Goal: Check status: Check status

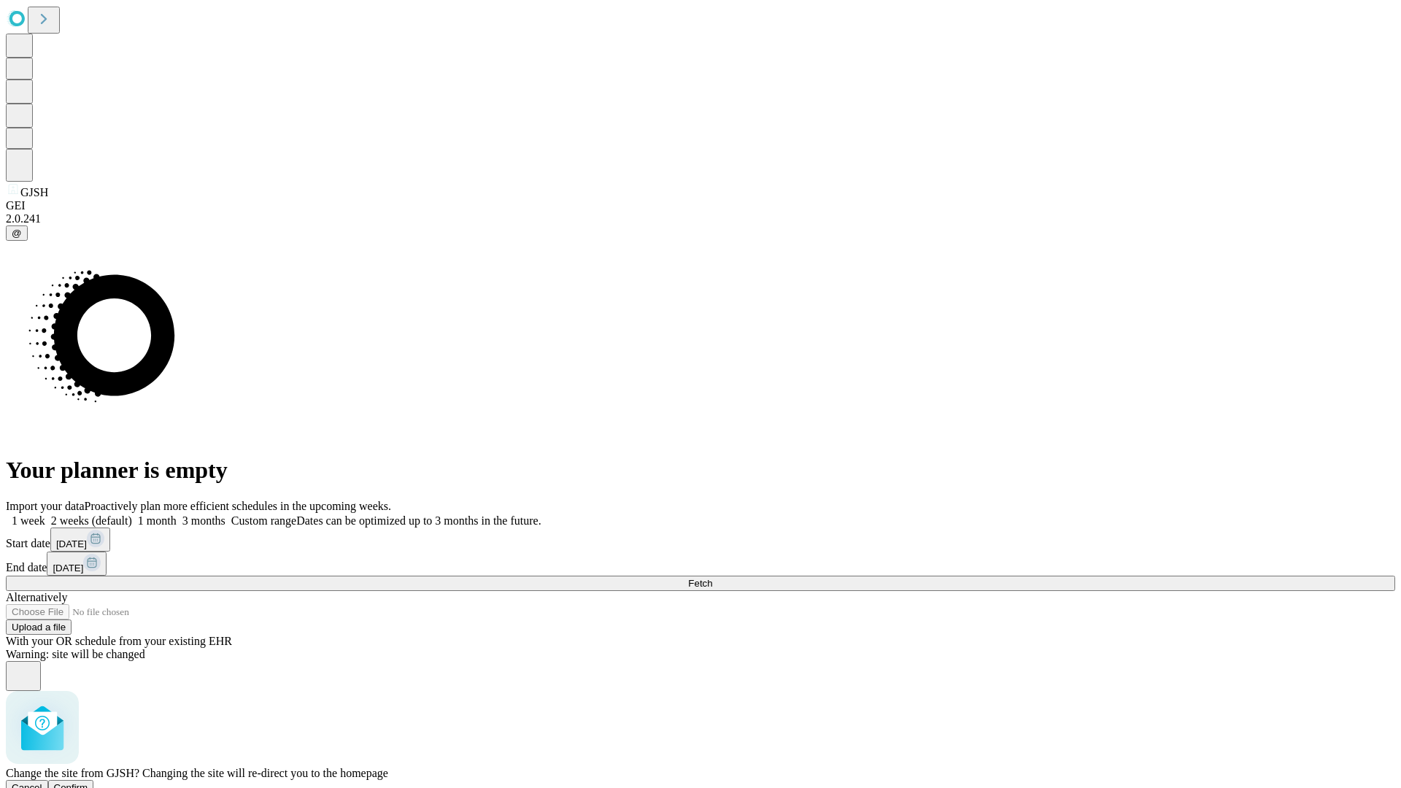
click at [88, 782] on span "Confirm" at bounding box center [71, 787] width 34 height 11
click at [132, 515] on label "2 weeks (default)" at bounding box center [88, 521] width 87 height 12
click at [712, 578] on span "Fetch" at bounding box center [700, 583] width 24 height 11
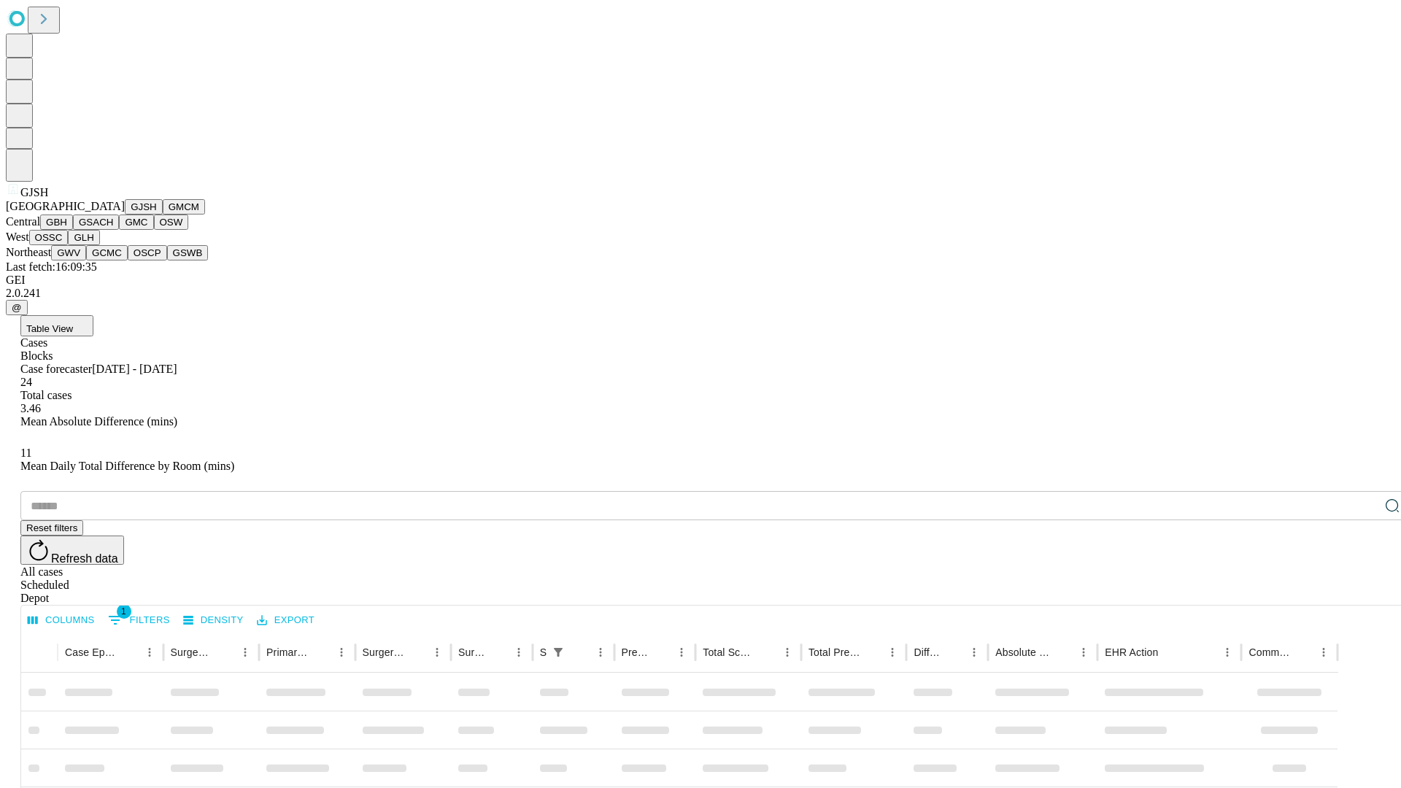
click at [163, 215] on button "GMCM" at bounding box center [184, 206] width 42 height 15
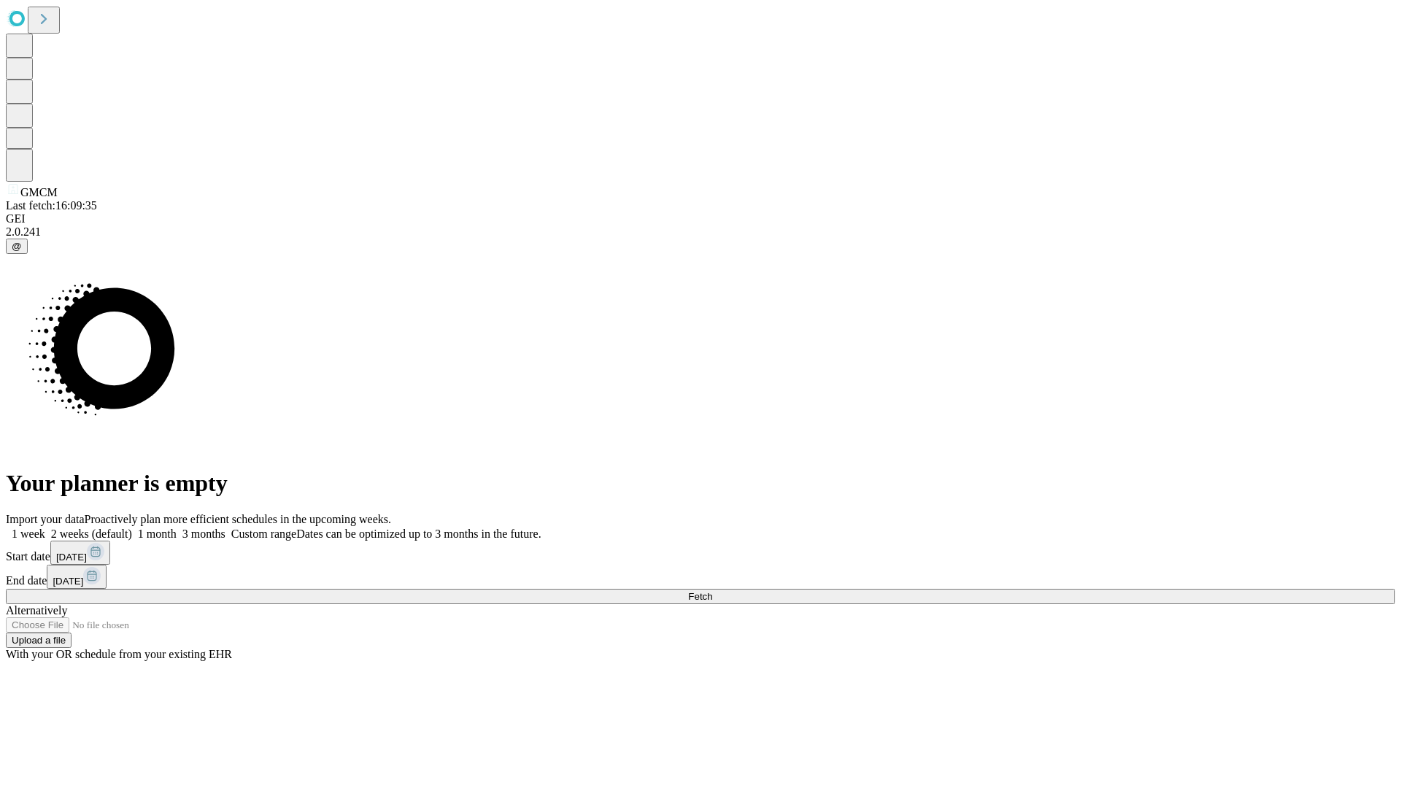
click at [132, 528] on label "2 weeks (default)" at bounding box center [88, 534] width 87 height 12
click at [712, 591] on span "Fetch" at bounding box center [700, 596] width 24 height 11
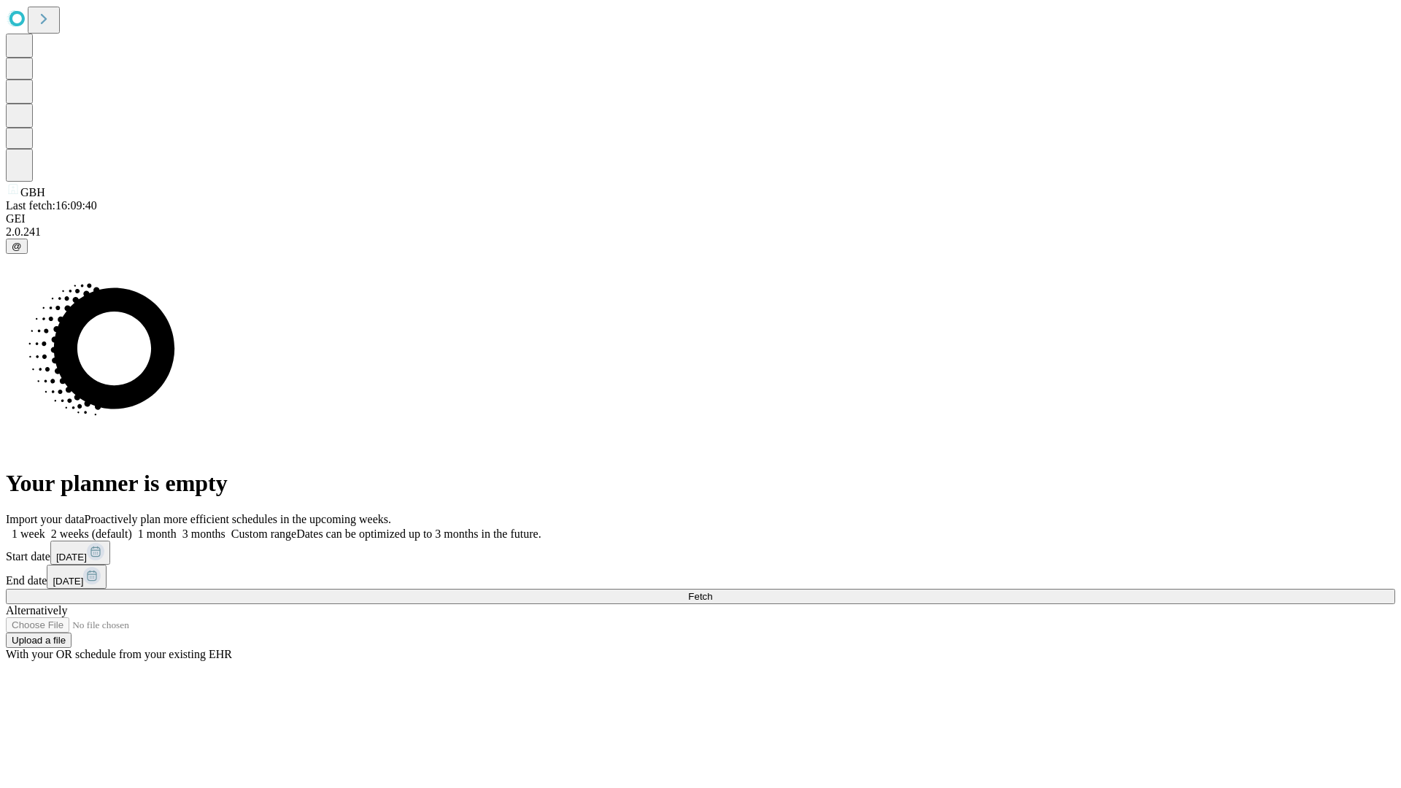
click at [132, 528] on label "2 weeks (default)" at bounding box center [88, 534] width 87 height 12
click at [712, 591] on span "Fetch" at bounding box center [700, 596] width 24 height 11
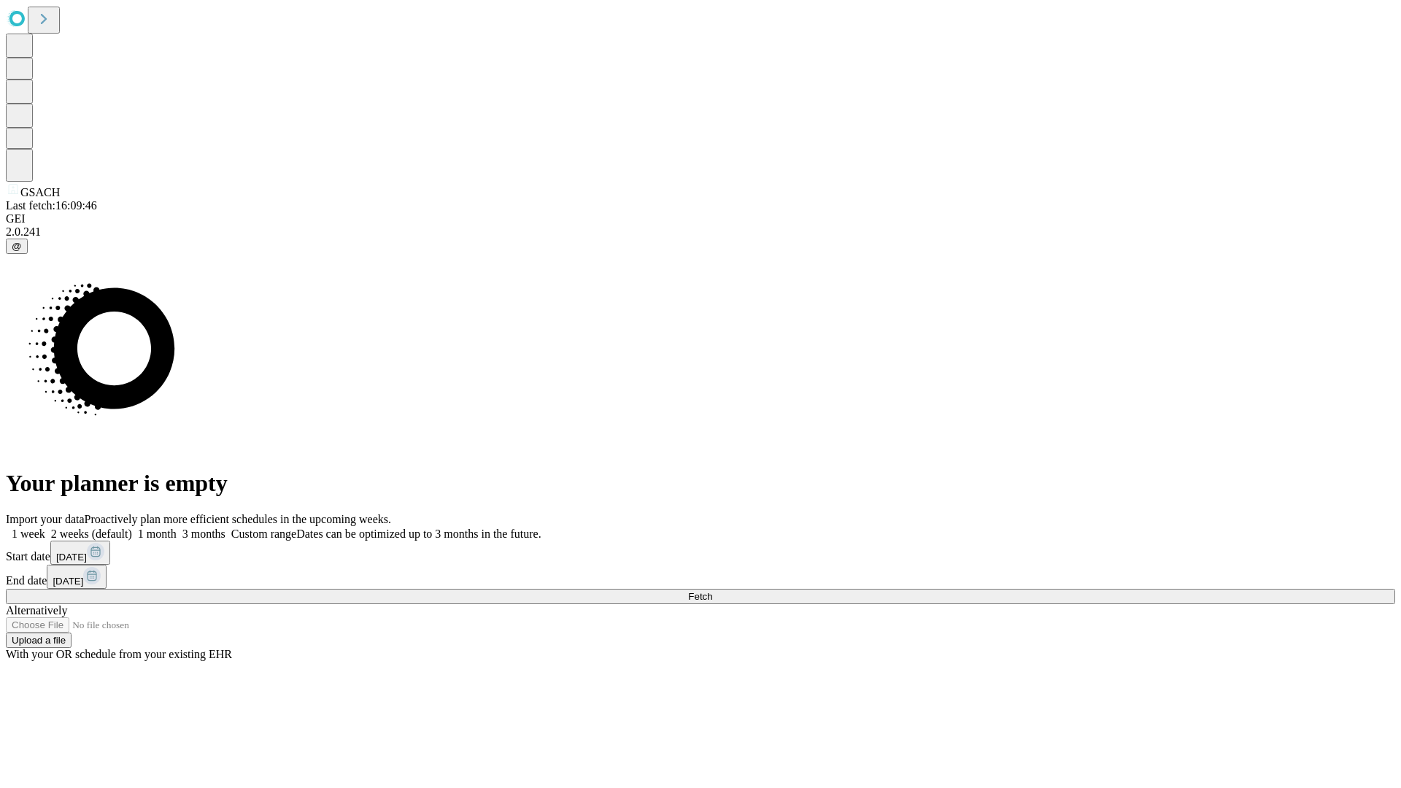
click at [712, 591] on span "Fetch" at bounding box center [700, 596] width 24 height 11
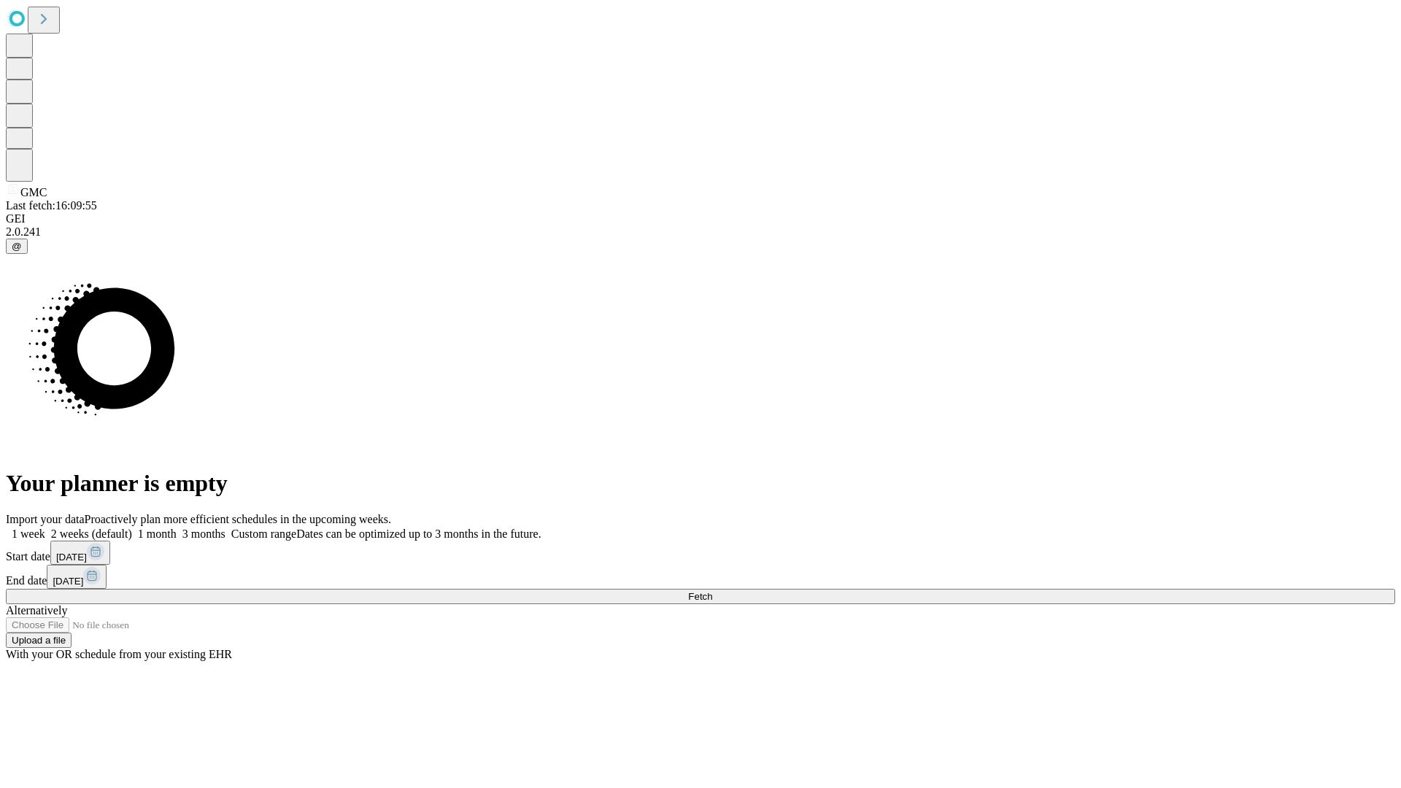
click at [132, 528] on label "2 weeks (default)" at bounding box center [88, 534] width 87 height 12
click at [712, 591] on span "Fetch" at bounding box center [700, 596] width 24 height 11
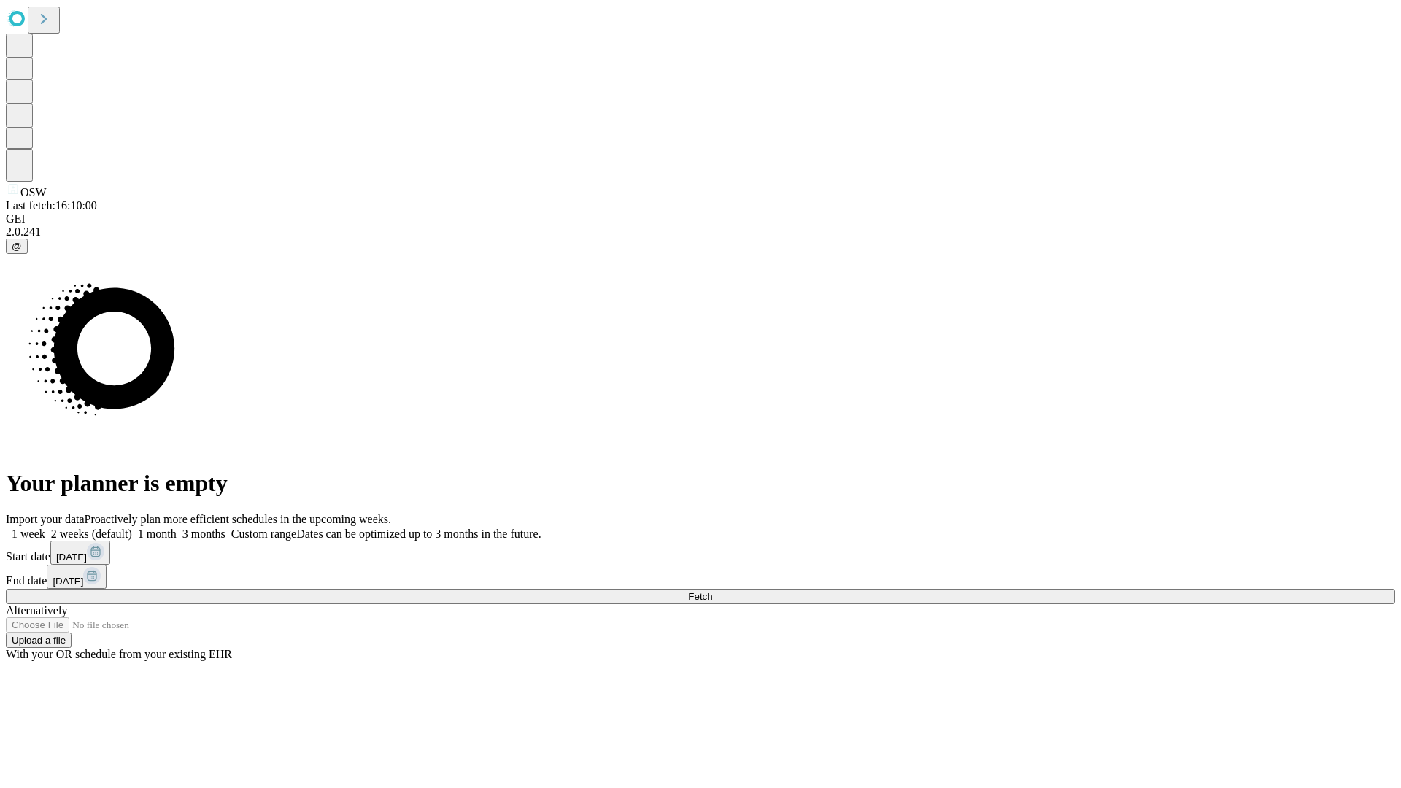
click at [132, 528] on label "2 weeks (default)" at bounding box center [88, 534] width 87 height 12
click at [712, 591] on span "Fetch" at bounding box center [700, 596] width 24 height 11
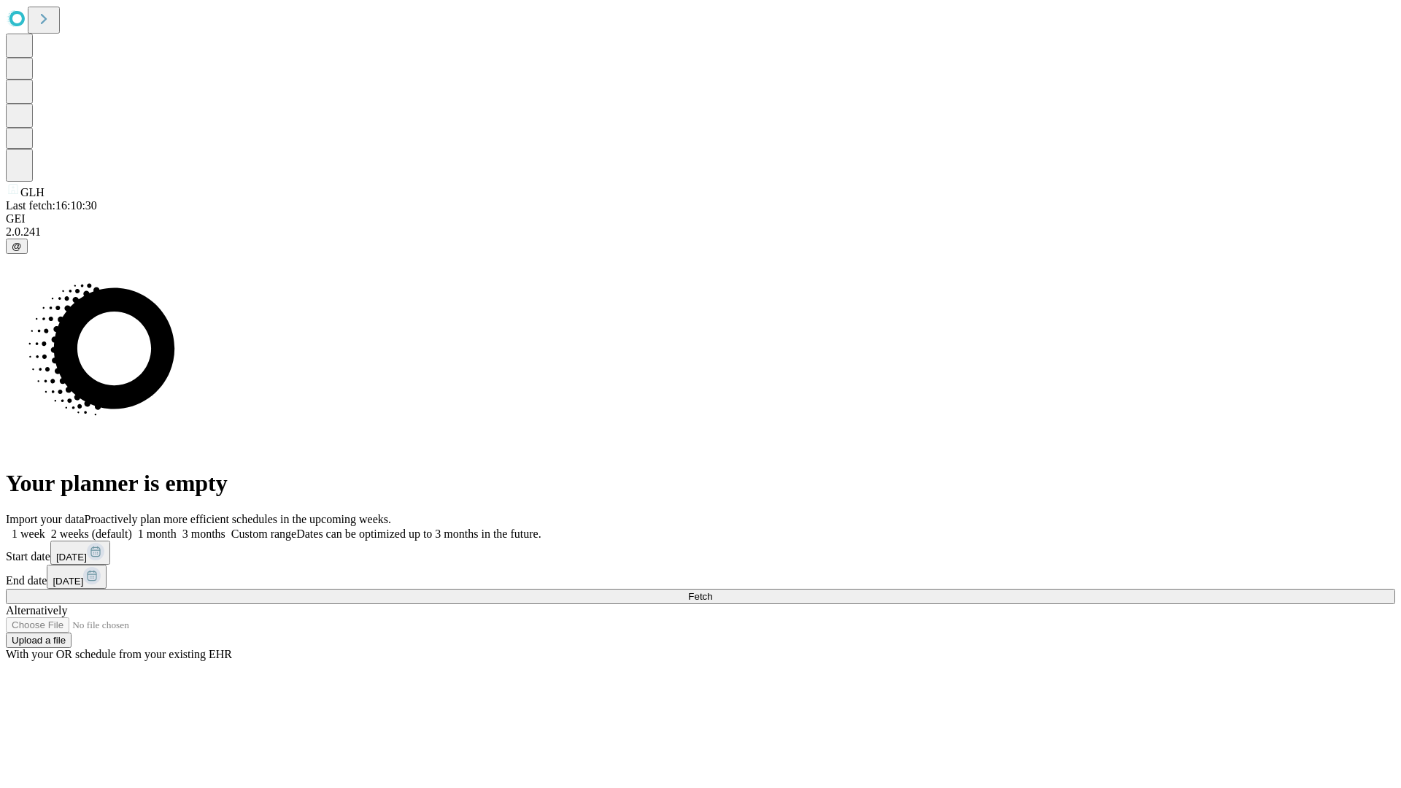
click at [132, 528] on label "2 weeks (default)" at bounding box center [88, 534] width 87 height 12
click at [712, 591] on span "Fetch" at bounding box center [700, 596] width 24 height 11
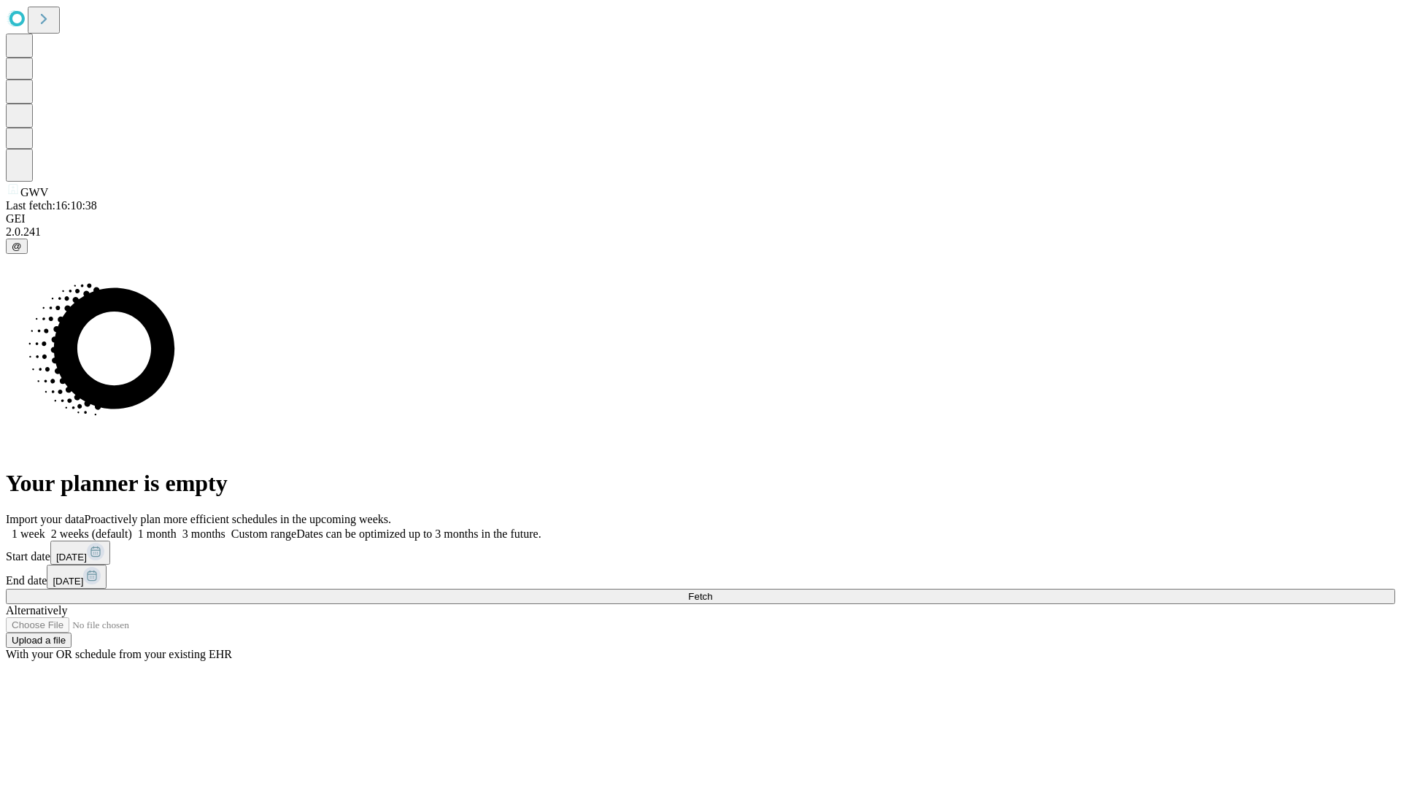
click at [132, 528] on label "2 weeks (default)" at bounding box center [88, 534] width 87 height 12
click at [712, 591] on span "Fetch" at bounding box center [700, 596] width 24 height 11
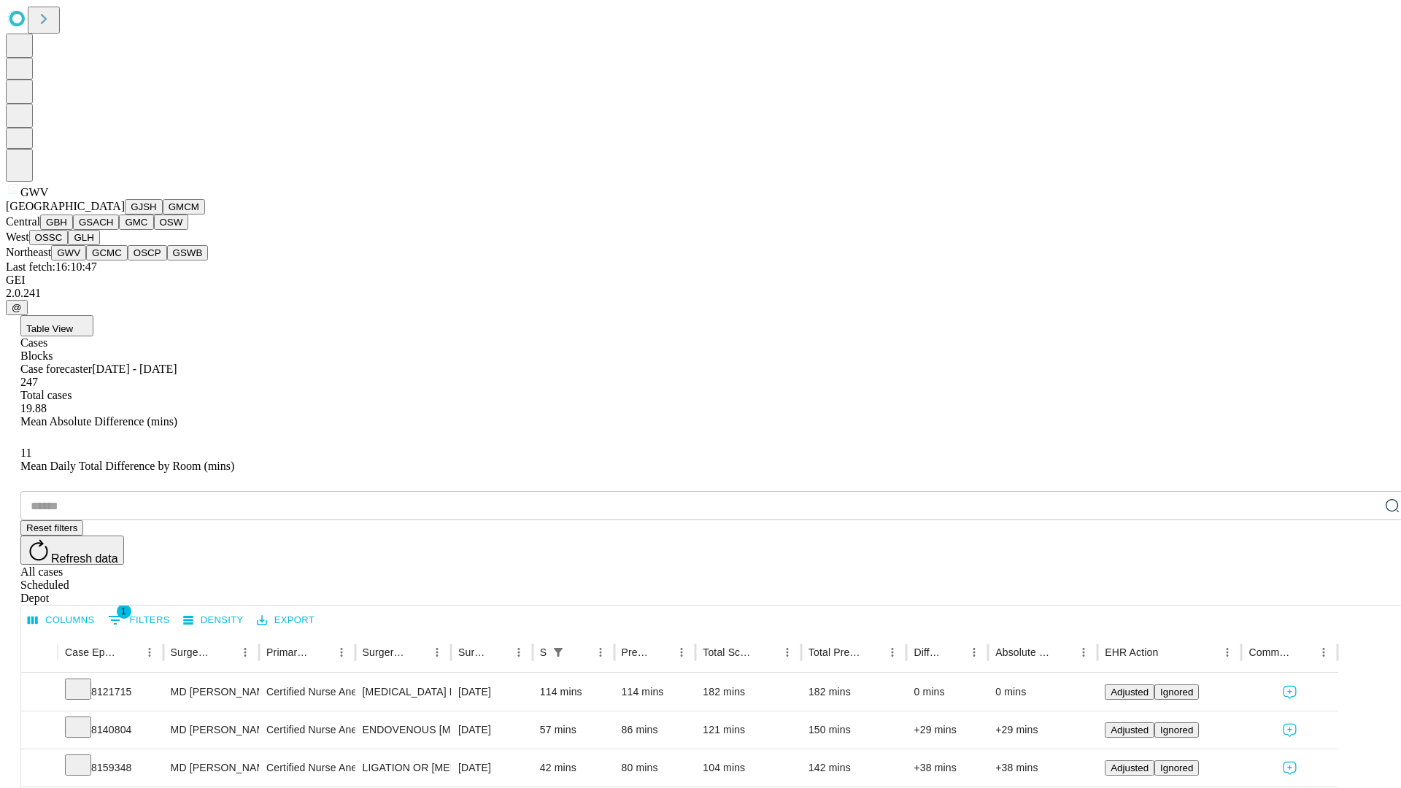
click at [113, 261] on button "GCMC" at bounding box center [107, 252] width 42 height 15
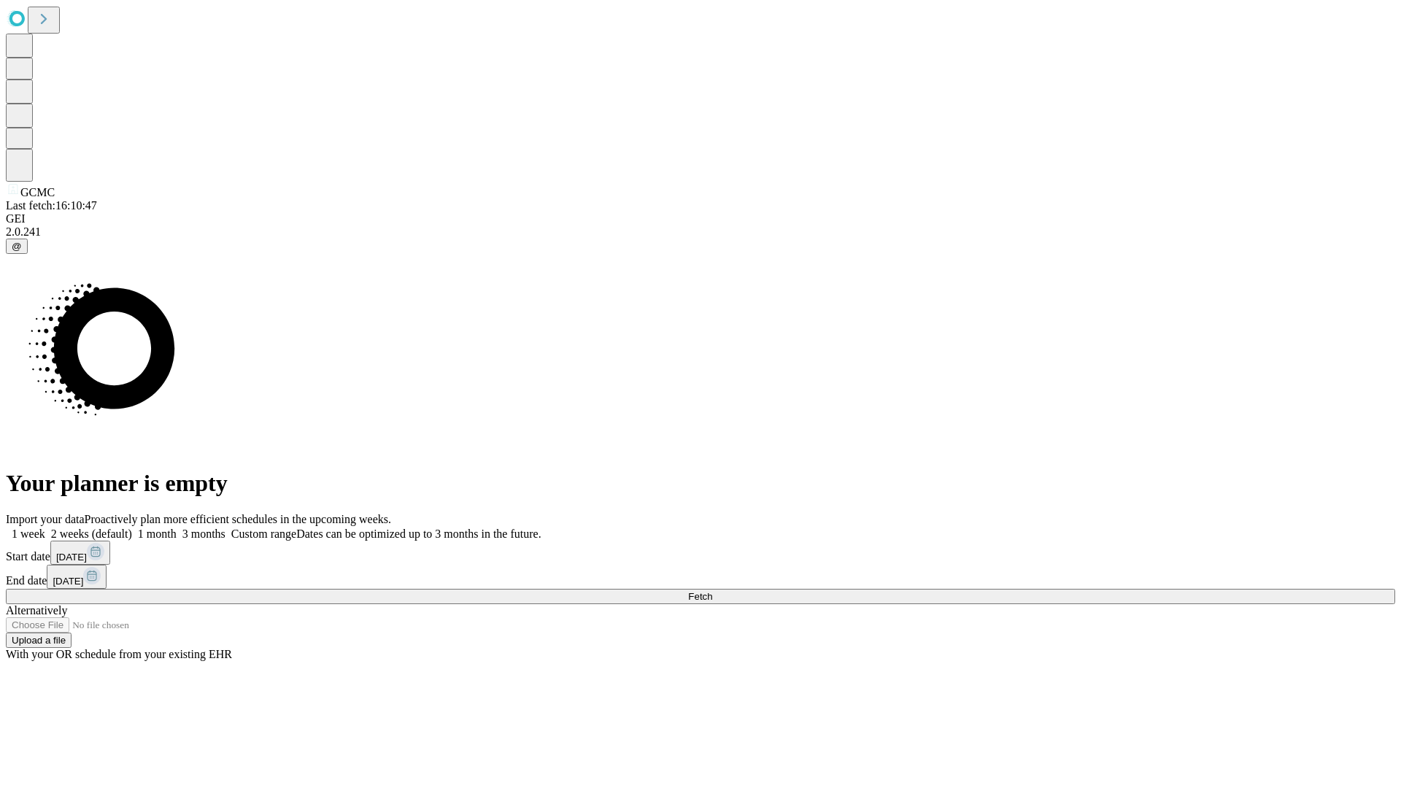
click at [132, 528] on label "2 weeks (default)" at bounding box center [88, 534] width 87 height 12
click at [712, 591] on span "Fetch" at bounding box center [700, 596] width 24 height 11
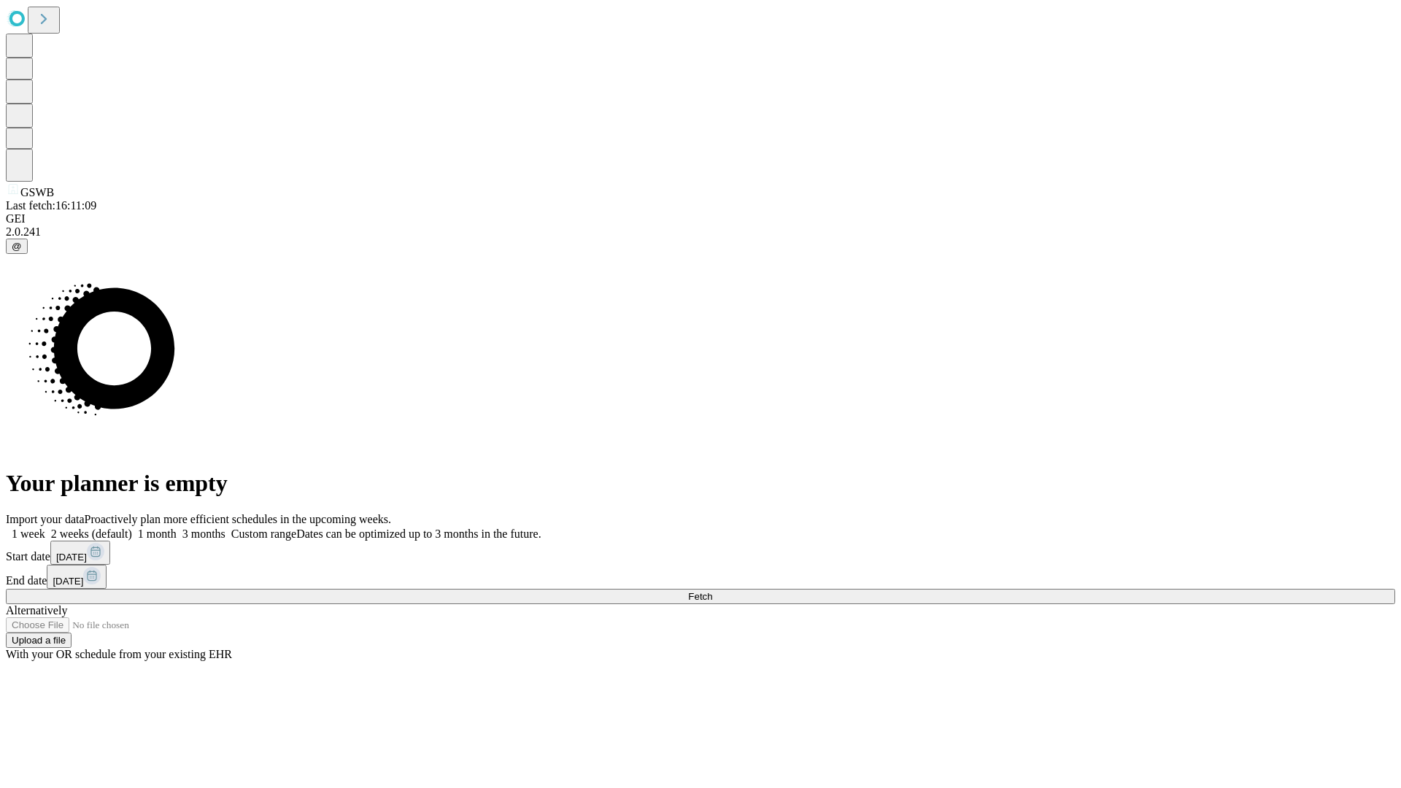
click at [132, 528] on label "2 weeks (default)" at bounding box center [88, 534] width 87 height 12
click at [712, 591] on span "Fetch" at bounding box center [700, 596] width 24 height 11
